Goal: Complete application form: Complete application form

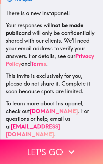
scroll to position [97, 0]
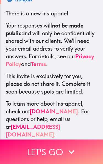
click at [71, 154] on icon "button" at bounding box center [71, 152] width 12 height 12
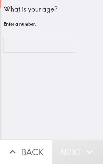
click at [29, 46] on input "number" at bounding box center [40, 44] width 72 height 17
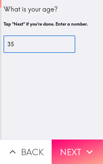
type input "35"
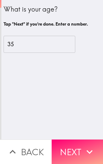
click at [81, 150] on button "Next" at bounding box center [78, 151] width 52 height 24
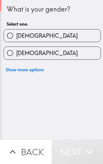
click at [87, 50] on label "[DEMOGRAPHIC_DATA]" at bounding box center [52, 53] width 97 height 12
click at [16, 50] on input "[DEMOGRAPHIC_DATA]" at bounding box center [10, 53] width 12 height 12
radio input "true"
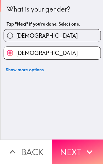
click at [80, 151] on button "Next" at bounding box center [78, 151] width 52 height 24
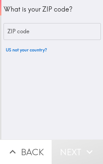
click at [44, 27] on input "ZIP code" at bounding box center [52, 31] width 97 height 17
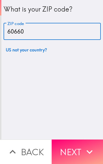
type input "60660"
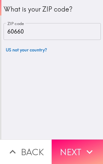
click at [81, 147] on button "Next" at bounding box center [78, 151] width 52 height 24
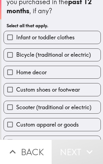
scroll to position [17, 0]
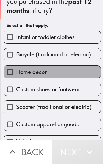
click at [91, 72] on label "Home decor" at bounding box center [52, 72] width 97 height 12
click at [16, 72] on input "Home decor" at bounding box center [10, 72] width 12 height 12
checkbox input "true"
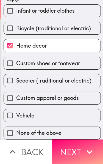
scroll to position [51, 0]
click at [86, 116] on label "Vehicle" at bounding box center [52, 115] width 97 height 12
click at [16, 116] on input "Vehicle" at bounding box center [10, 115] width 12 height 12
checkbox input "true"
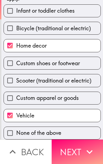
click at [86, 151] on icon "button" at bounding box center [90, 152] width 12 height 12
